Goal: Task Accomplishment & Management: Manage account settings

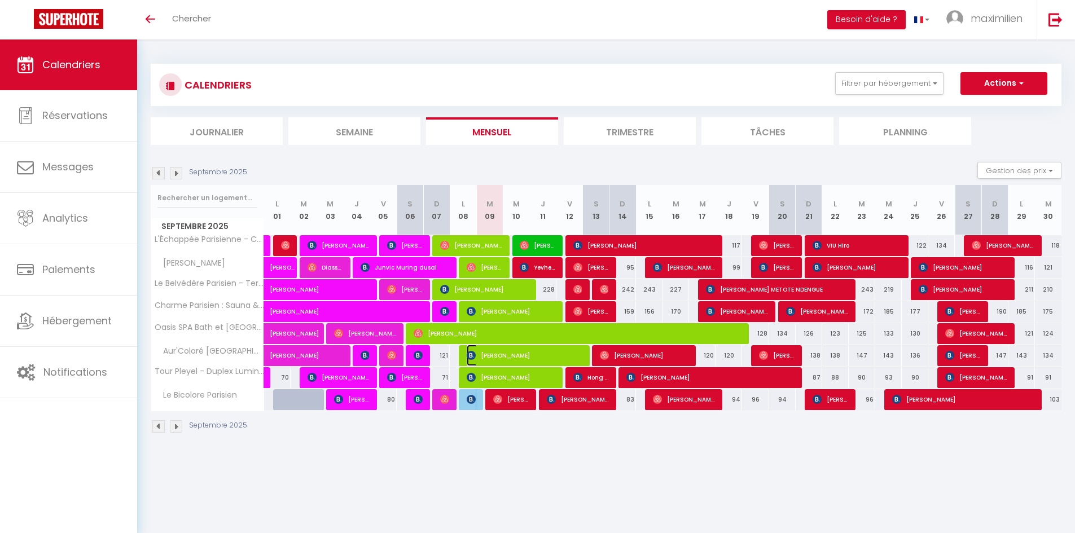
click at [541, 355] on span "[PERSON_NAME]" at bounding box center [524, 355] width 115 height 21
select select "OK"
select select "0"
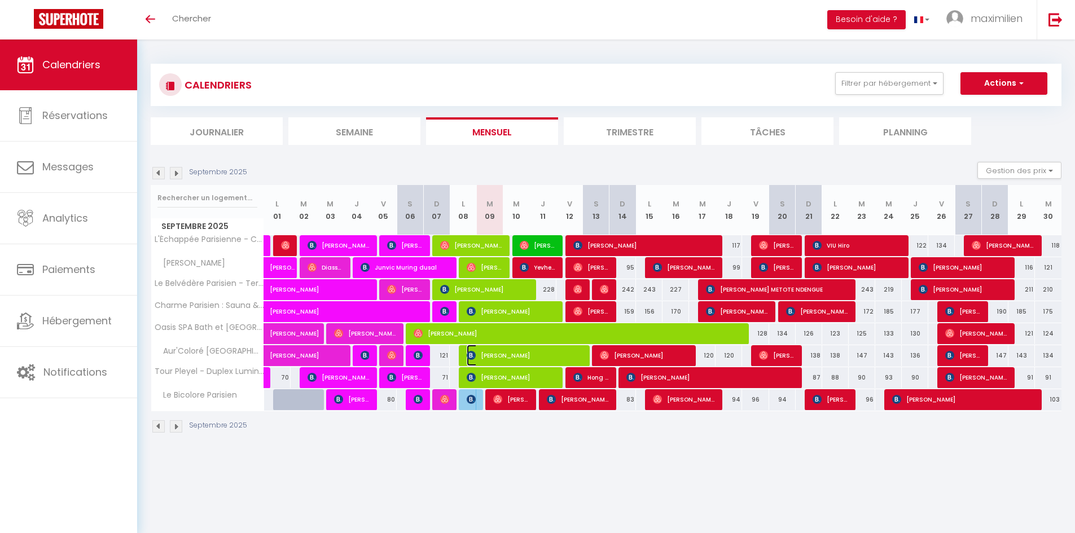
select select "1"
select select
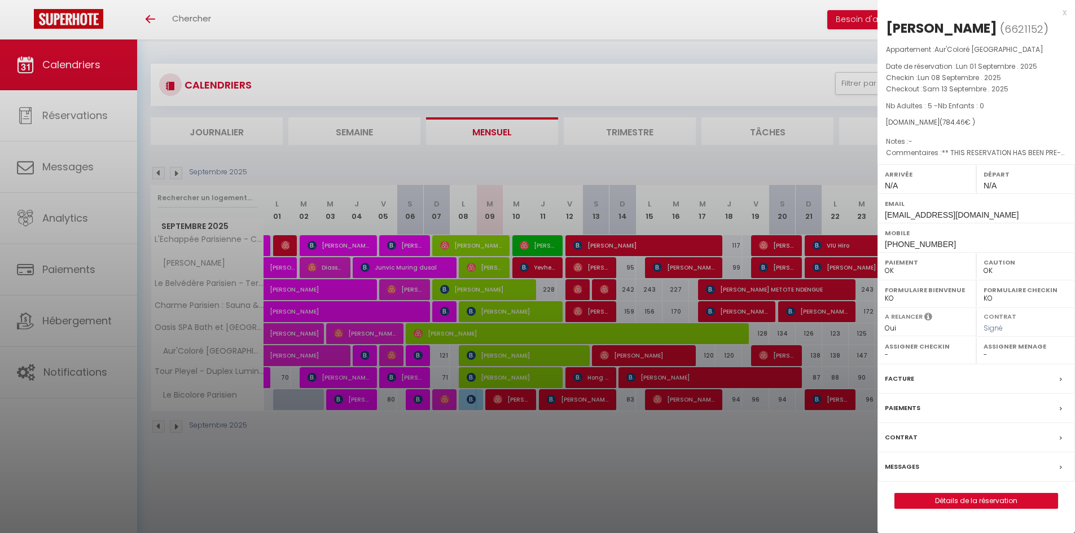
click at [541, 355] on div at bounding box center [537, 266] width 1075 height 533
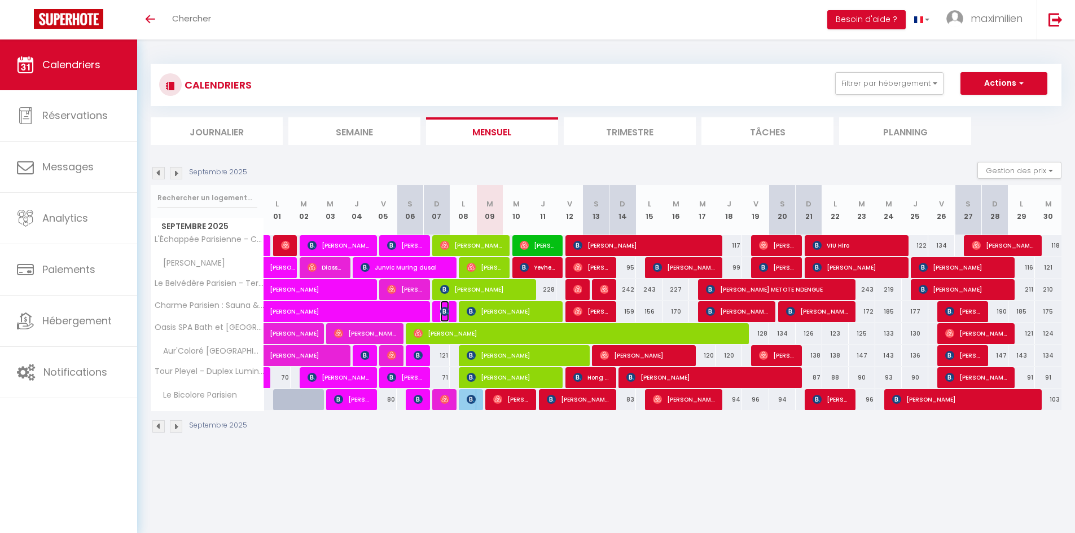
click at [442, 309] on img at bounding box center [444, 311] width 9 height 9
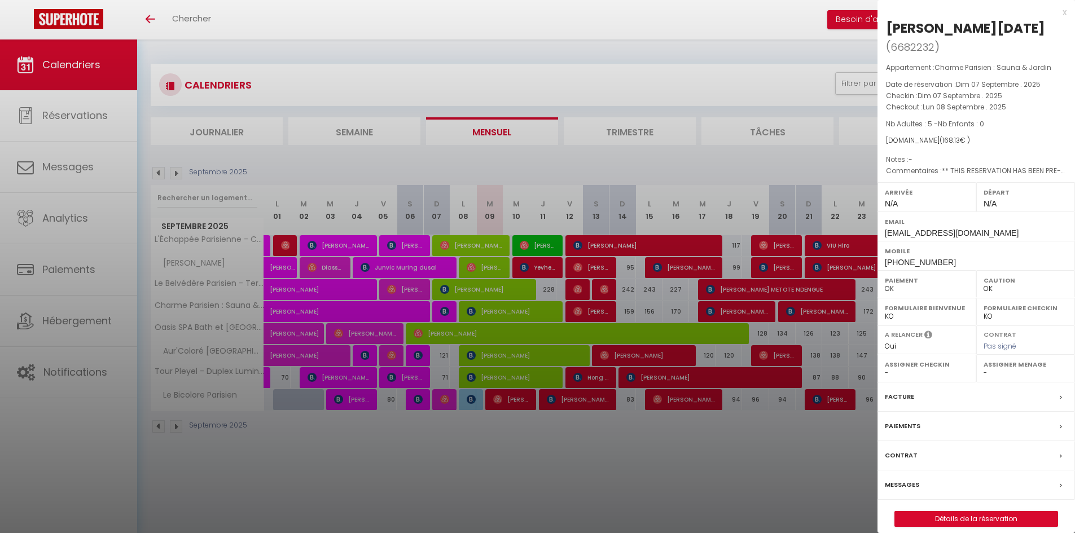
click at [442, 309] on div at bounding box center [537, 266] width 1075 height 533
